Goal: Find specific page/section: Find specific page/section

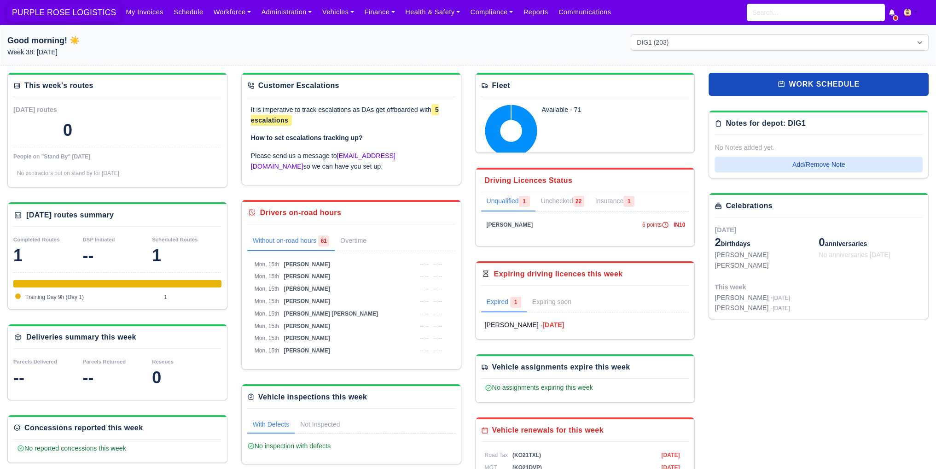
click at [44, 6] on span "PURPLE ROSE LOGISTICS" at bounding box center [63, 12] width 113 height 18
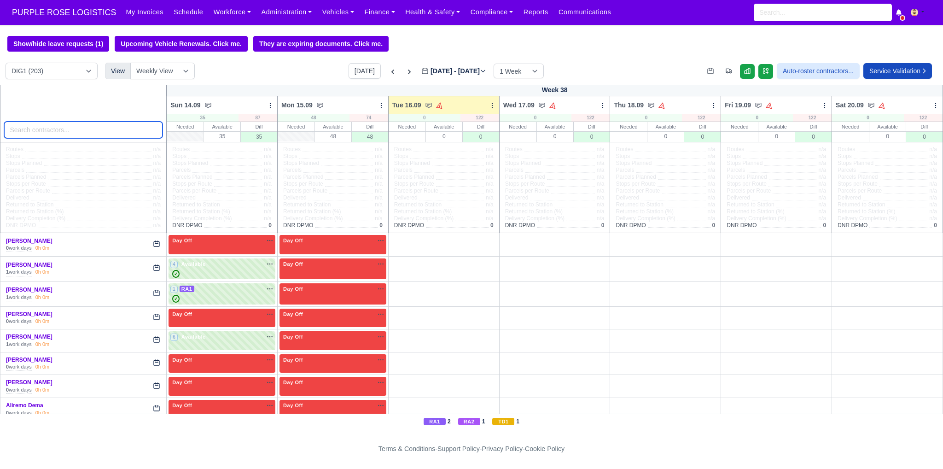
click at [72, 132] on input "search" at bounding box center [83, 130] width 159 height 17
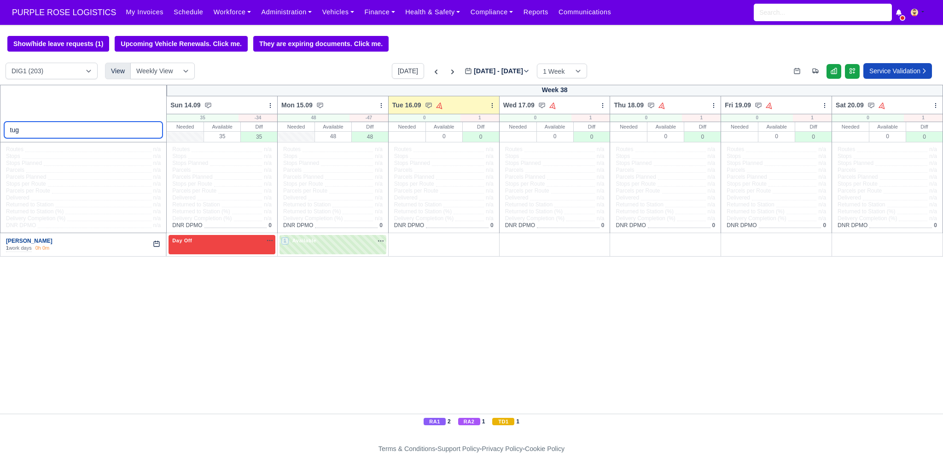
type input "tug"
click at [12, 240] on link "Tugay Yildiz" at bounding box center [29, 241] width 46 height 6
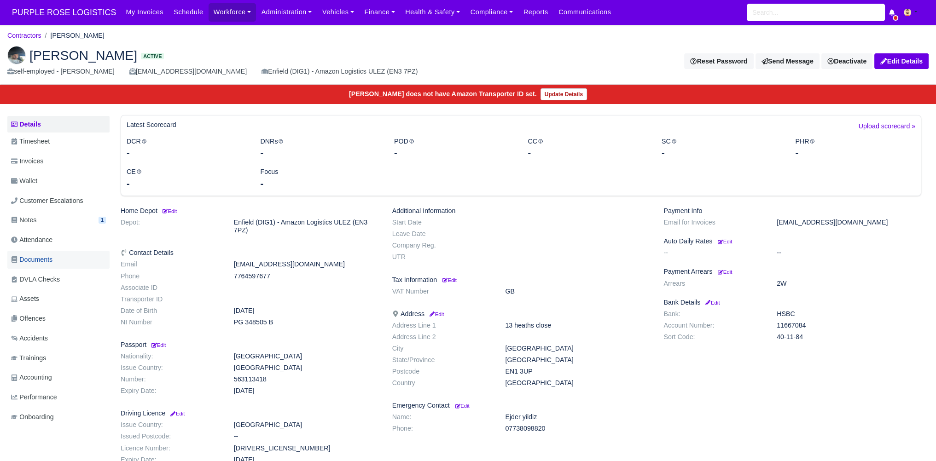
click at [58, 254] on link "Documents" at bounding box center [58, 260] width 102 height 18
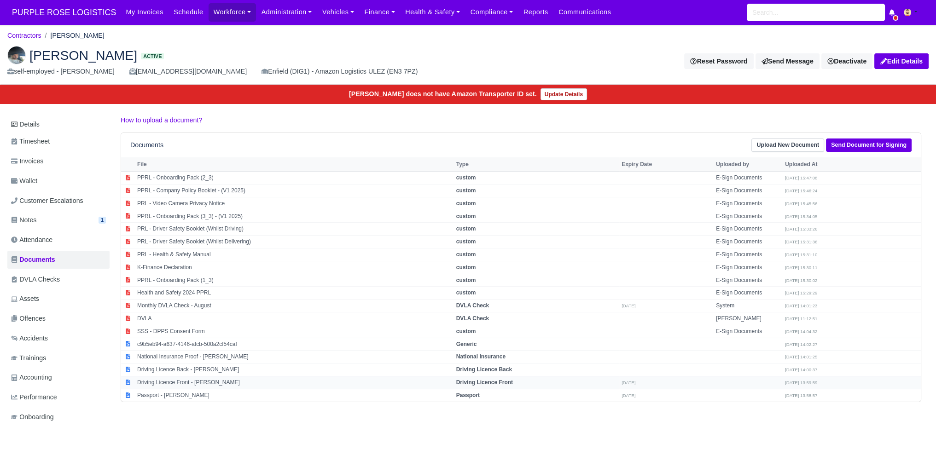
click at [236, 378] on td "Driving Licence Front - [PERSON_NAME]" at bounding box center [294, 382] width 319 height 13
select select "driving-licence-front"
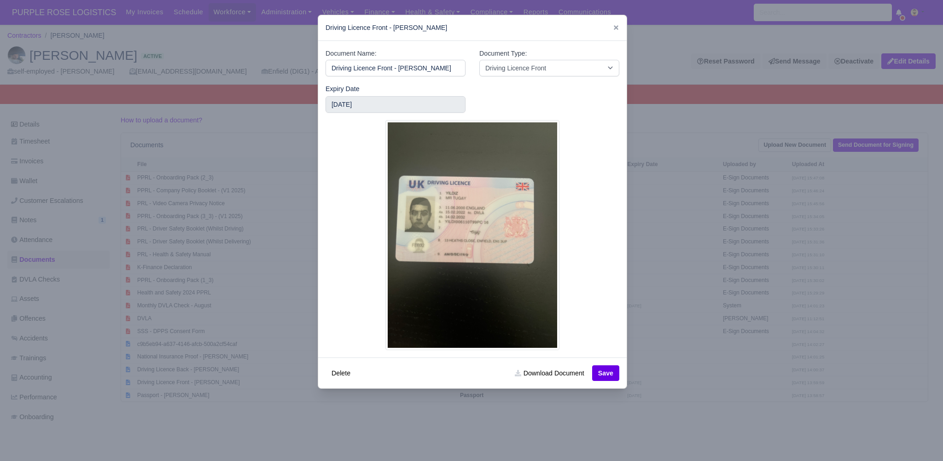
click at [642, 260] on div at bounding box center [471, 230] width 943 height 461
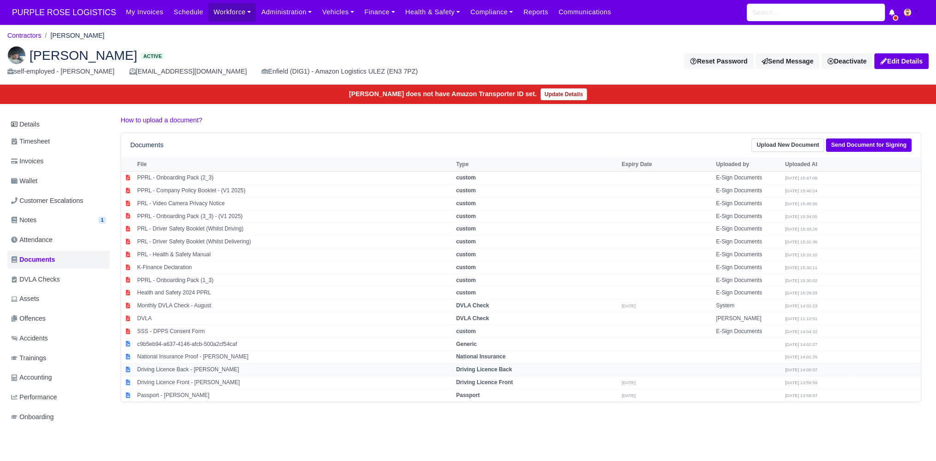
click at [172, 367] on td "Driving Licence Back - [PERSON_NAME]" at bounding box center [294, 370] width 319 height 13
select select "driving-licence-back"
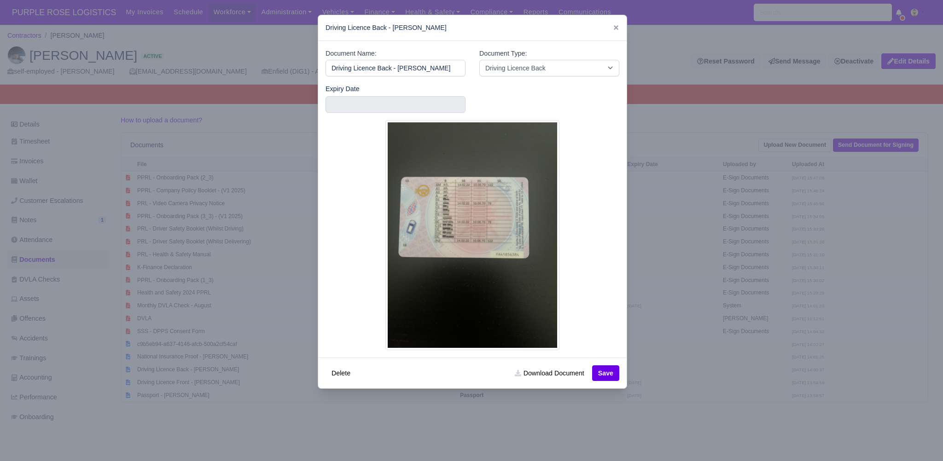
click at [692, 194] on div at bounding box center [471, 230] width 943 height 461
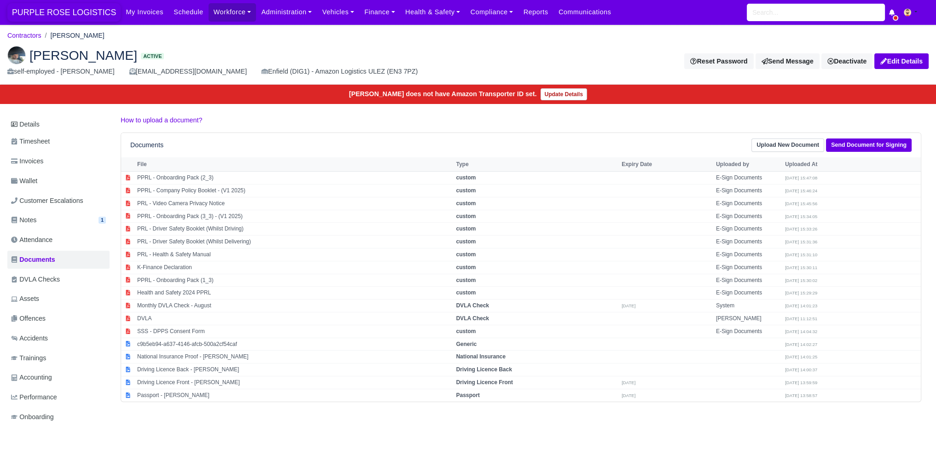
click at [41, 7] on span "PURPLE ROSE LOGISTICS" at bounding box center [63, 12] width 113 height 18
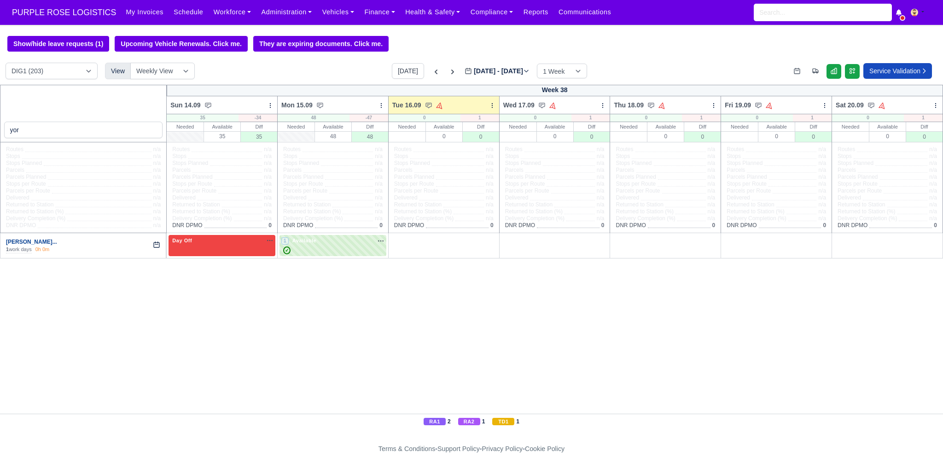
type input "yor"
click at [56, 242] on link "Yordan Angelov Svetl..." at bounding box center [31, 241] width 51 height 6
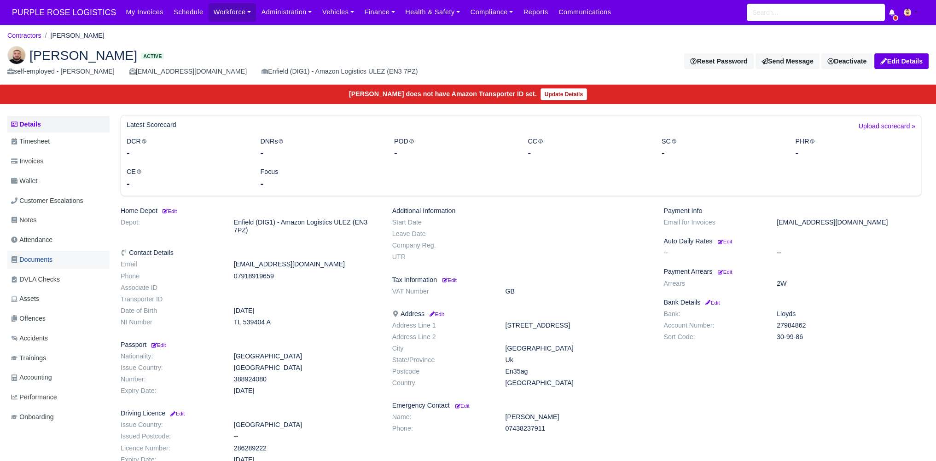
click at [52, 262] on span "Documents" at bounding box center [31, 260] width 41 height 11
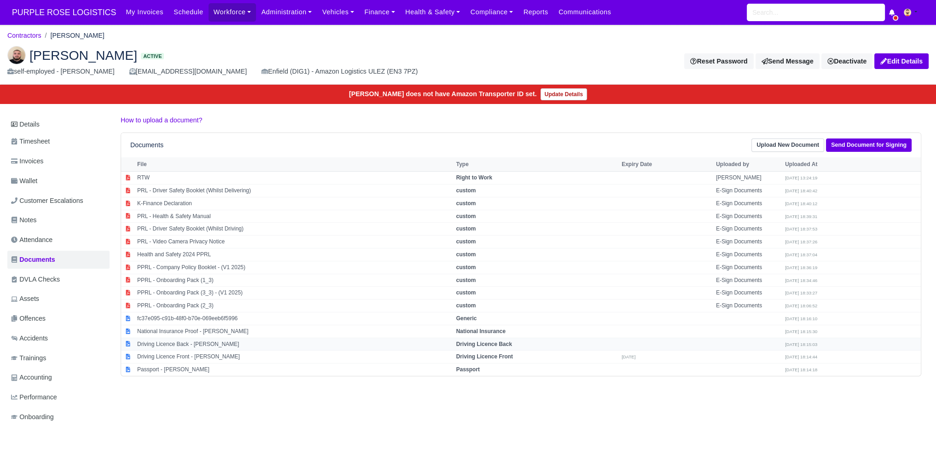
click at [249, 342] on td "Driving Licence Back - [PERSON_NAME]" at bounding box center [294, 344] width 319 height 13
select select "driving-licence-back"
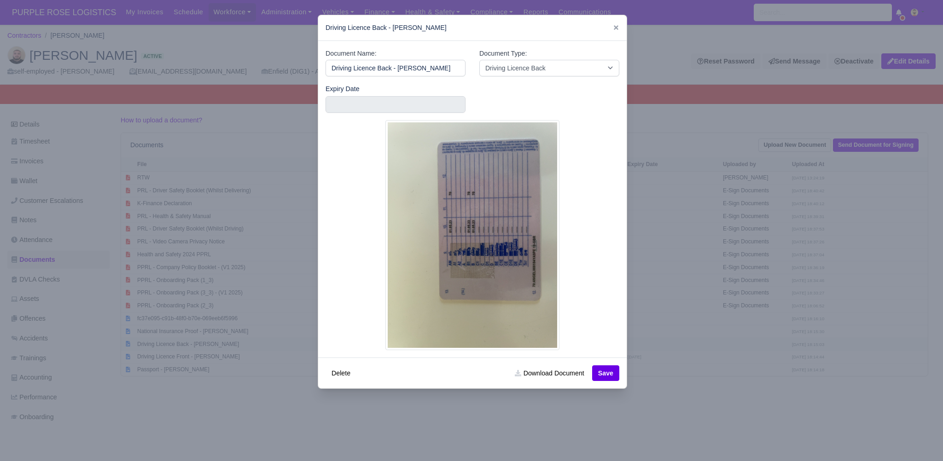
scroll to position [0, 8]
click at [702, 154] on div at bounding box center [471, 230] width 943 height 461
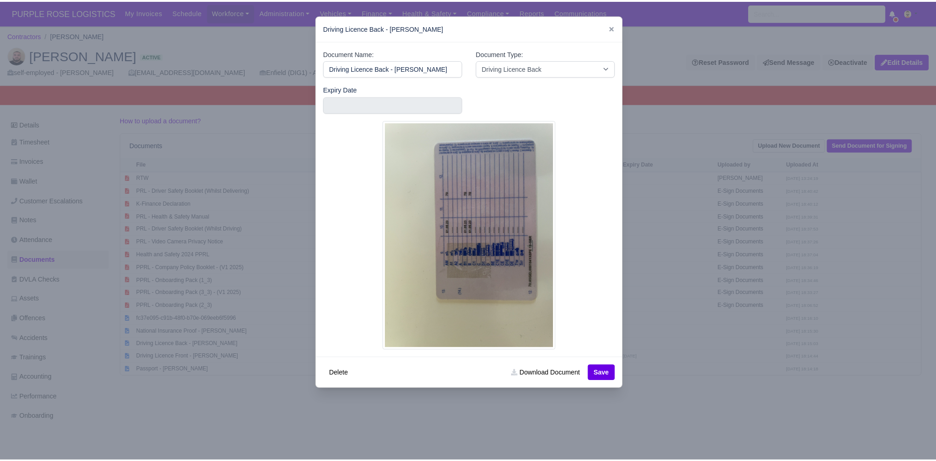
scroll to position [0, 0]
